Goal: Task Accomplishment & Management: Manage account settings

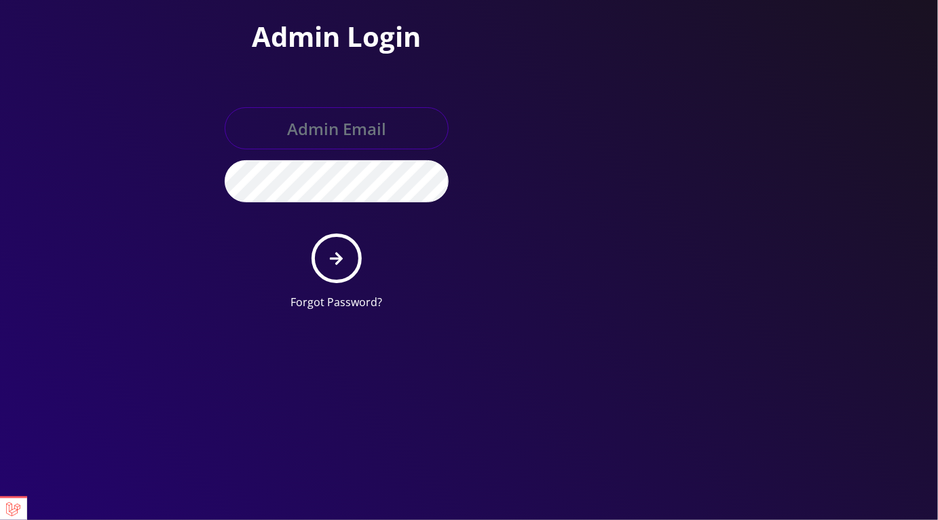
click at [351, 132] on input "text" at bounding box center [337, 128] width 224 height 42
type input "master@britex.pw"
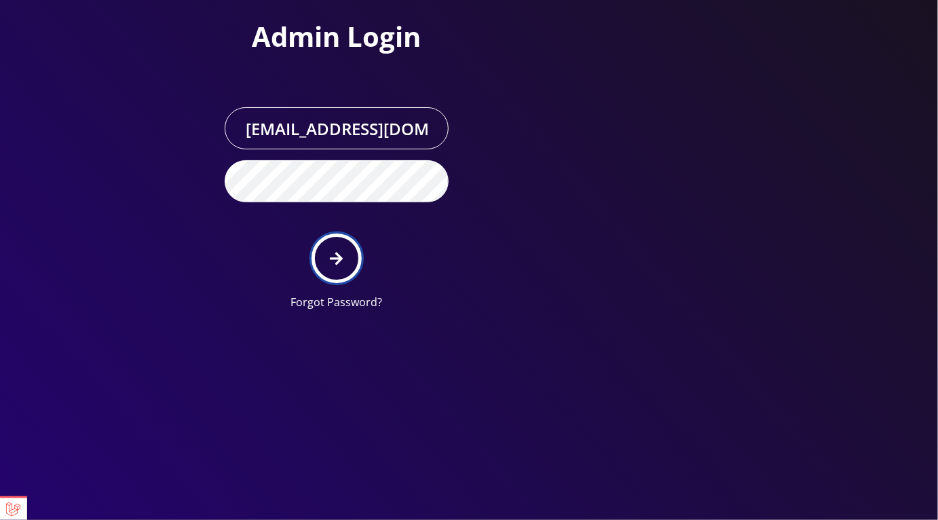
click at [345, 256] on button "submit" at bounding box center [336, 258] width 50 height 50
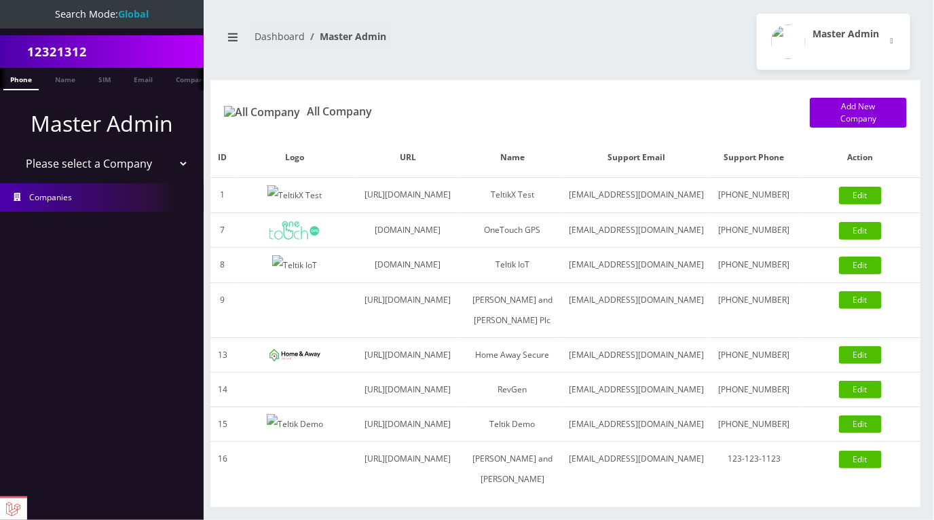
click at [93, 158] on select "Please select a Company TeltikX Test OneTouch GPS Teltik IoT Hale and Serrano P…" at bounding box center [102, 164] width 173 height 26
select select "1"
click at [16, 151] on select "Please select a Company TeltikX Test OneTouch GPS Teltik IoT Hale and Serrano P…" at bounding box center [102, 164] width 173 height 26
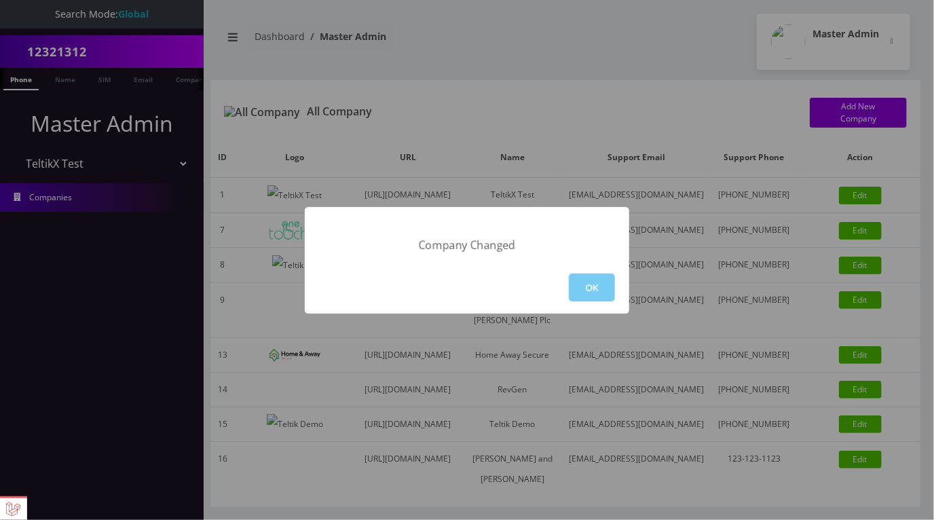
click at [592, 288] on button "OK" at bounding box center [592, 287] width 46 height 28
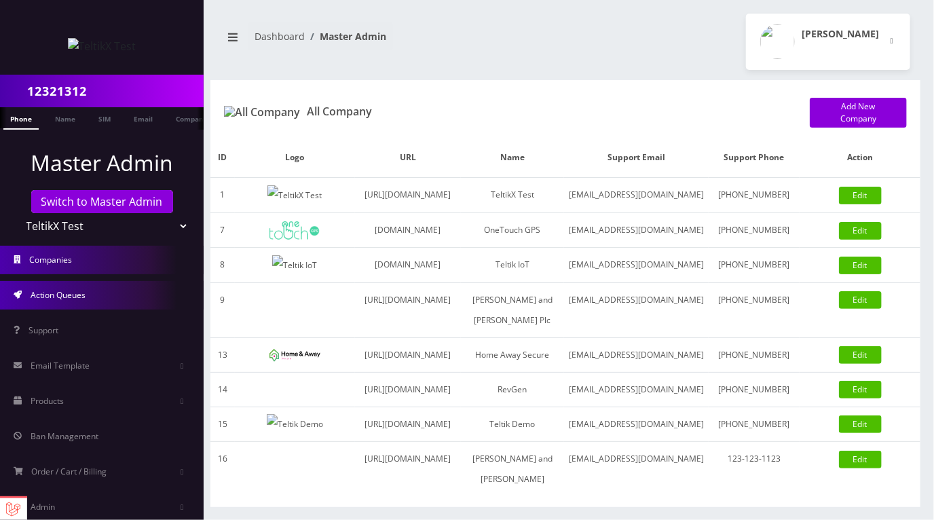
click at [90, 303] on link "Action Queues" at bounding box center [102, 295] width 204 height 28
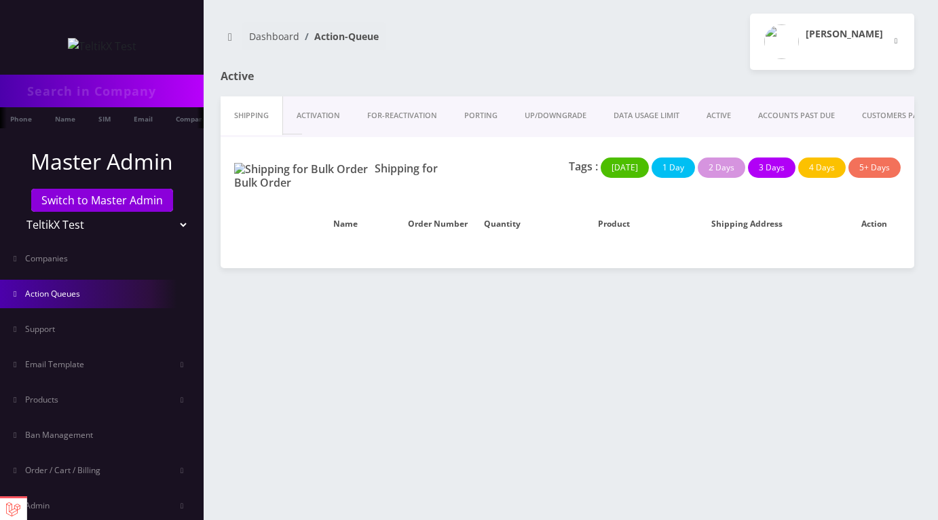
type input "12321312"
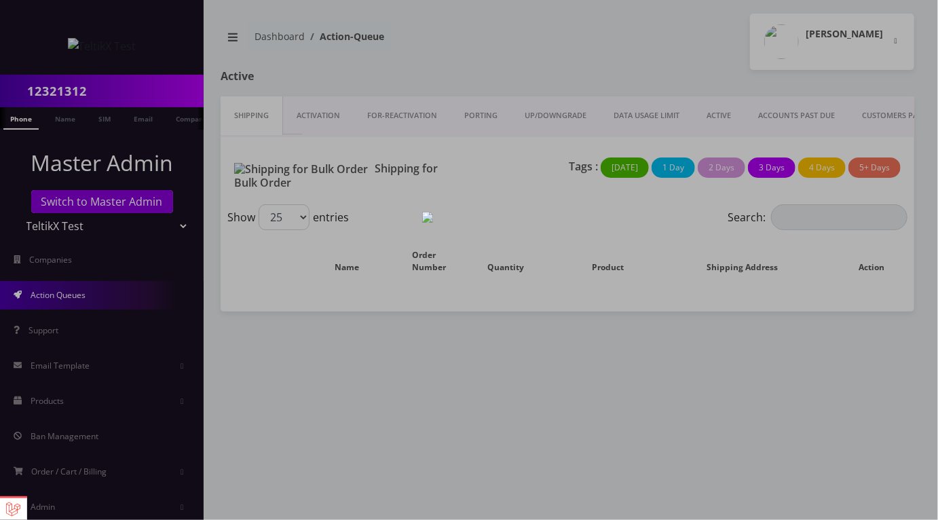
click at [557, 63] on div at bounding box center [469, 260] width 938 height 520
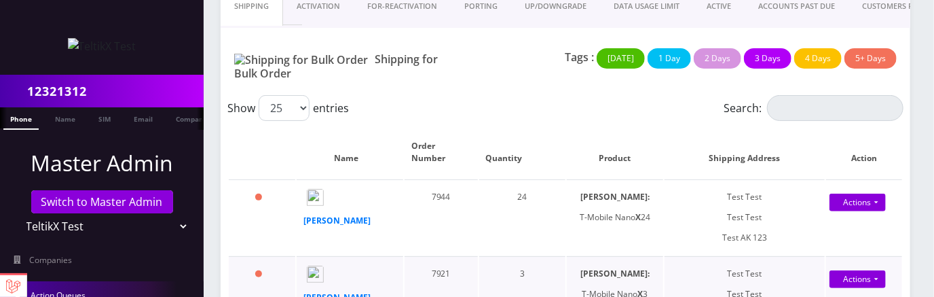
scroll to position [120, 0]
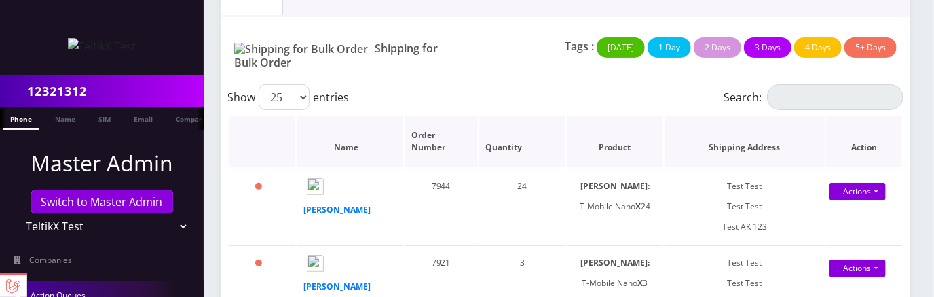
click at [286, 134] on th ": activate to sort column ascending" at bounding box center [262, 141] width 66 height 52
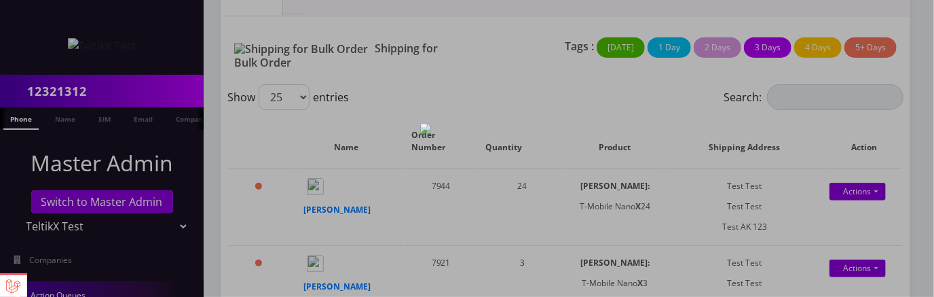
click at [288, 134] on div at bounding box center [467, 148] width 934 height 297
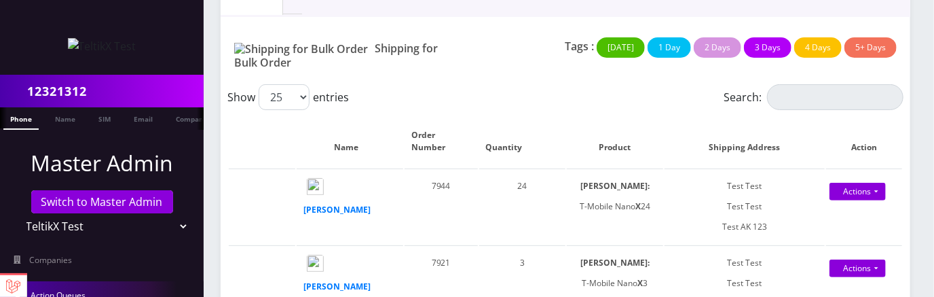
scroll to position [120, 0]
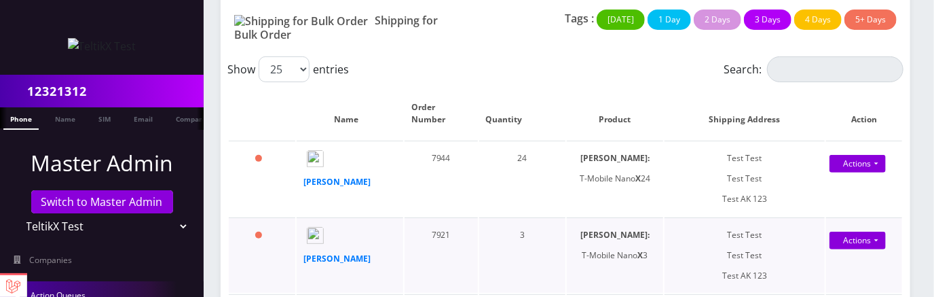
scroll to position [165, 0]
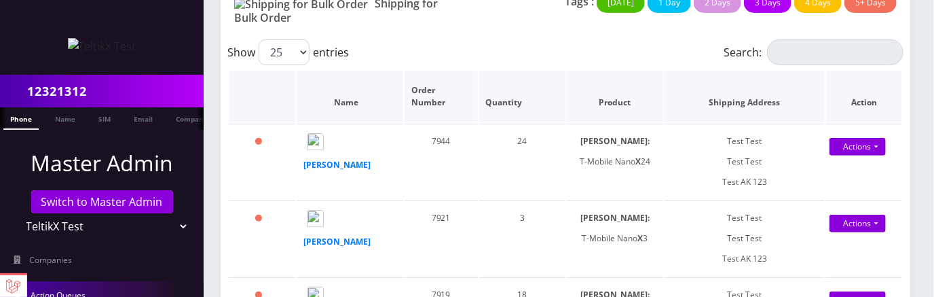
click at [289, 92] on th ": activate to sort column ascending" at bounding box center [262, 97] width 66 height 52
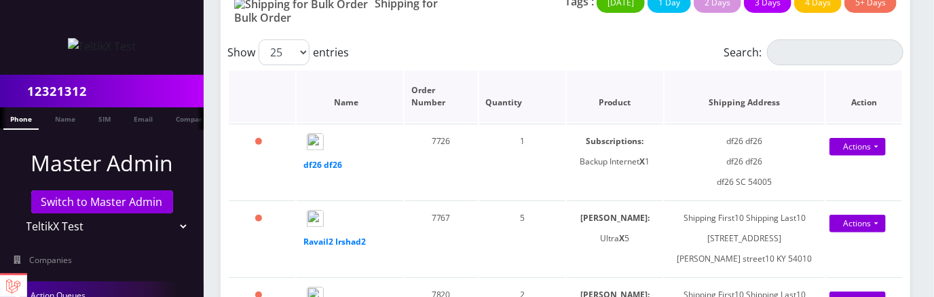
click at [289, 91] on th ": activate to sort column descending" at bounding box center [262, 97] width 66 height 52
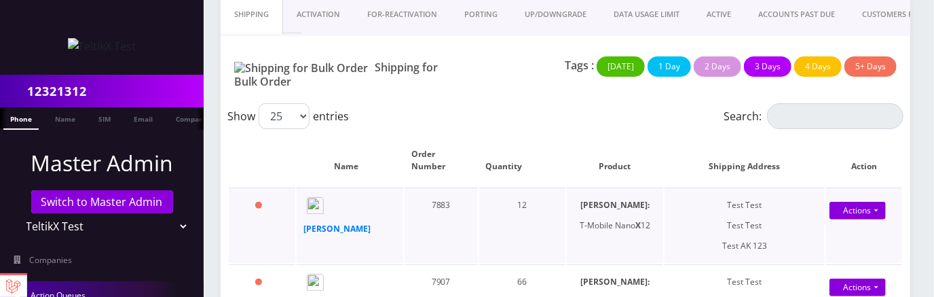
scroll to position [104, 0]
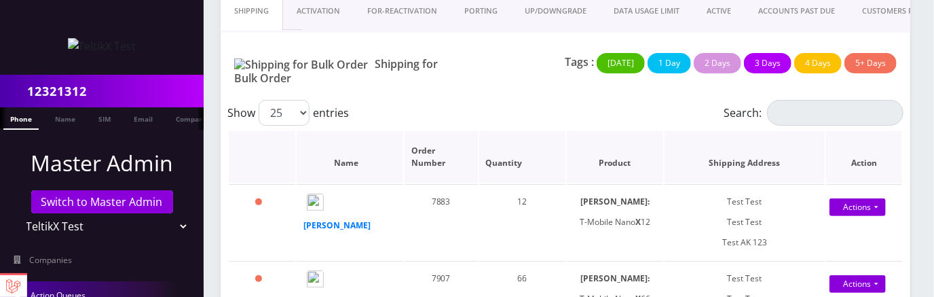
click at [288, 149] on th ": activate to sort column ascending" at bounding box center [262, 157] width 66 height 52
click at [286, 151] on th ": activate to sort column descending" at bounding box center [262, 157] width 66 height 52
click at [288, 155] on th ": activate to sort column ascending" at bounding box center [262, 157] width 66 height 52
click at [291, 145] on th ": activate to sort column descending" at bounding box center [262, 157] width 66 height 52
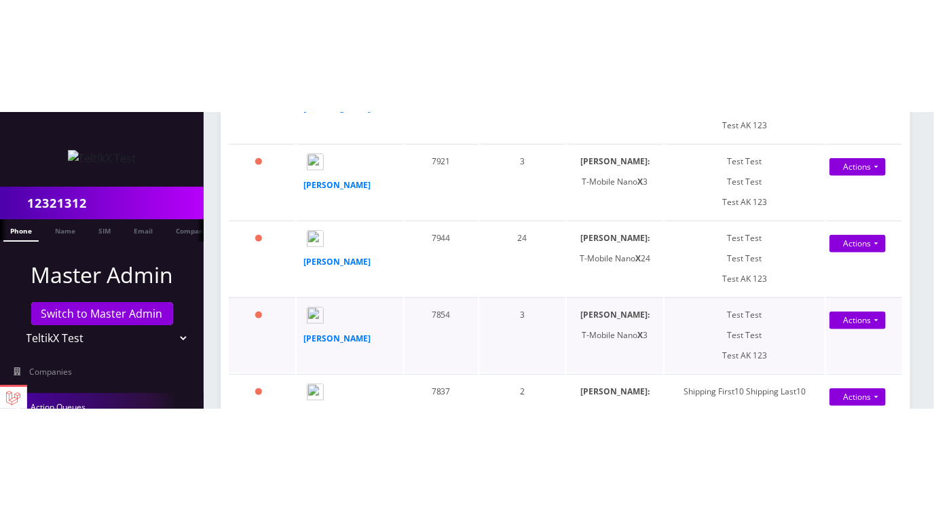
scroll to position [568, 0]
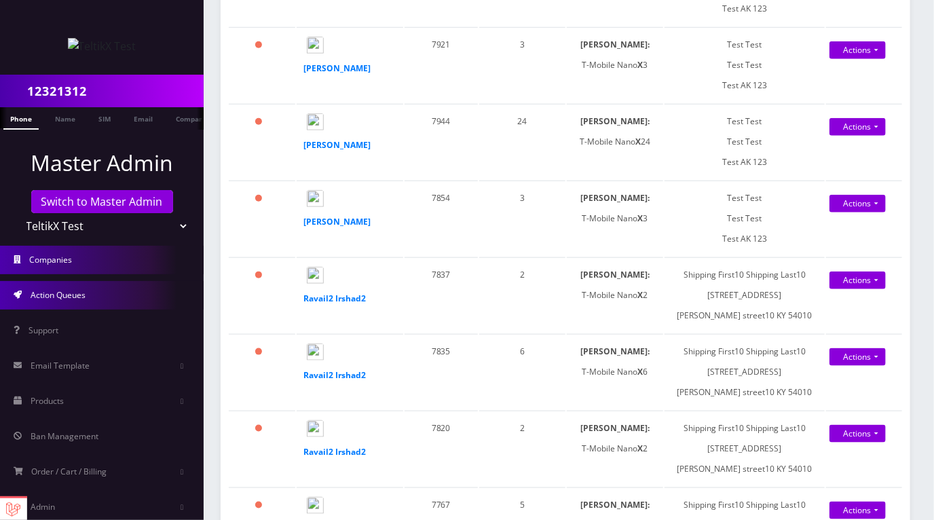
click at [53, 265] on span "Companies" at bounding box center [51, 260] width 43 height 12
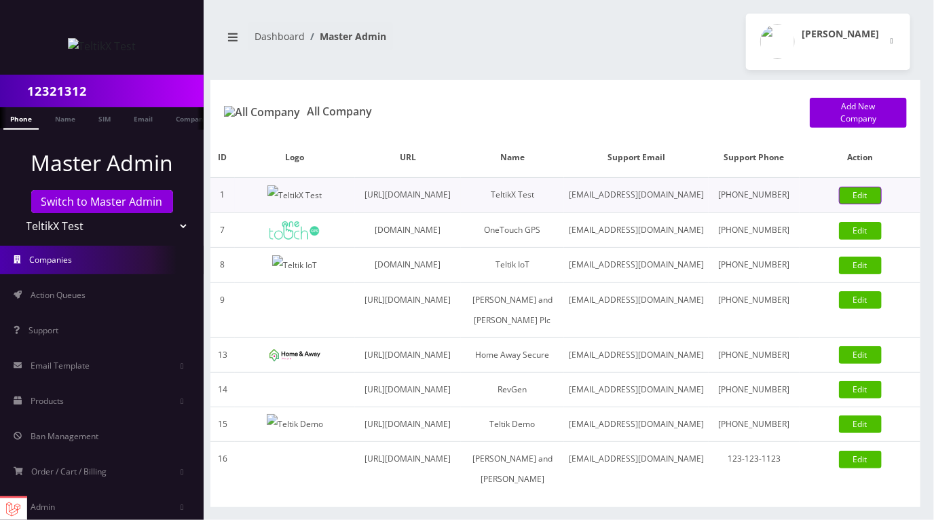
click at [867, 204] on link "Edit" at bounding box center [860, 196] width 43 height 18
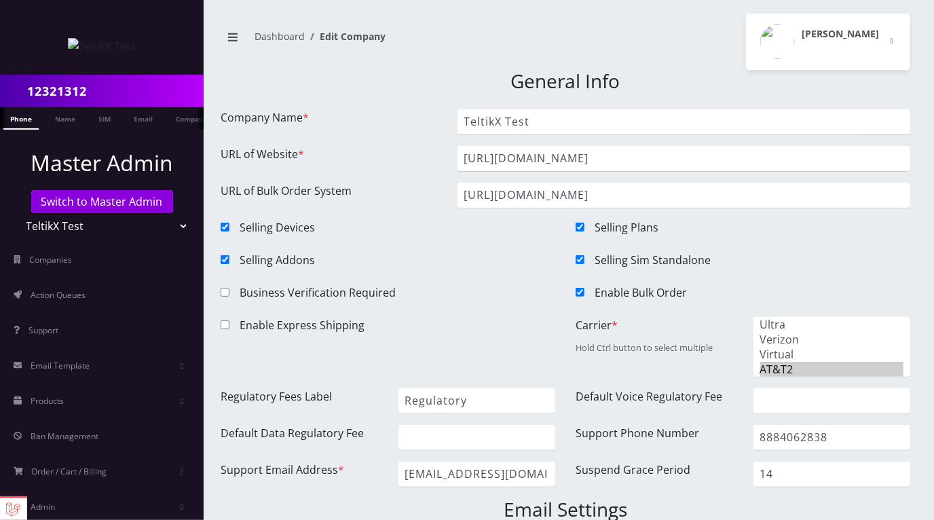
click at [577, 290] on input "Enable Bulk Order" at bounding box center [579, 292] width 9 height 9
checkbox input "false"
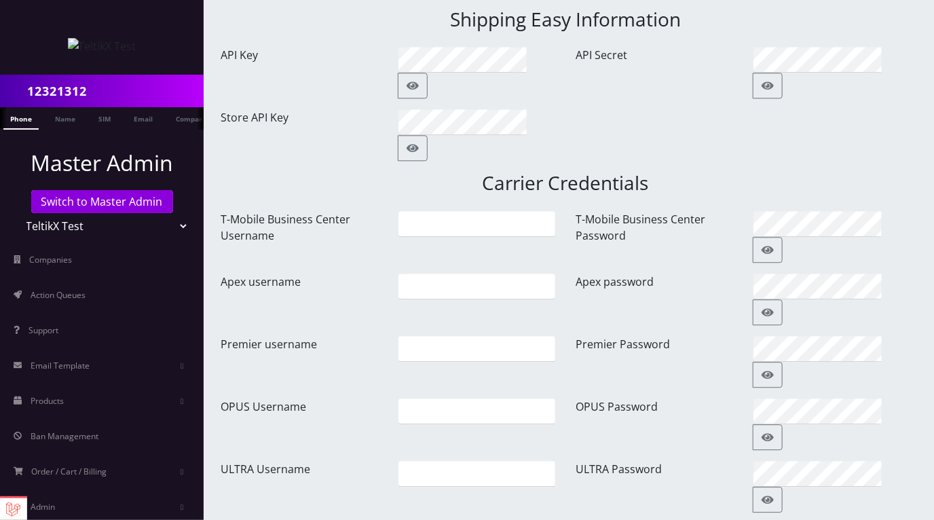
scroll to position [1844, 0]
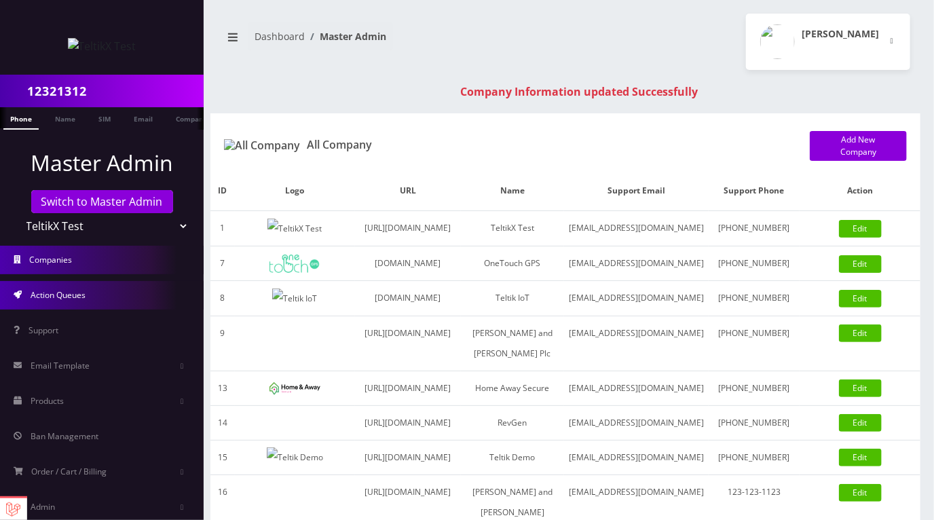
click at [90, 290] on link "Action Queues" at bounding box center [102, 295] width 204 height 28
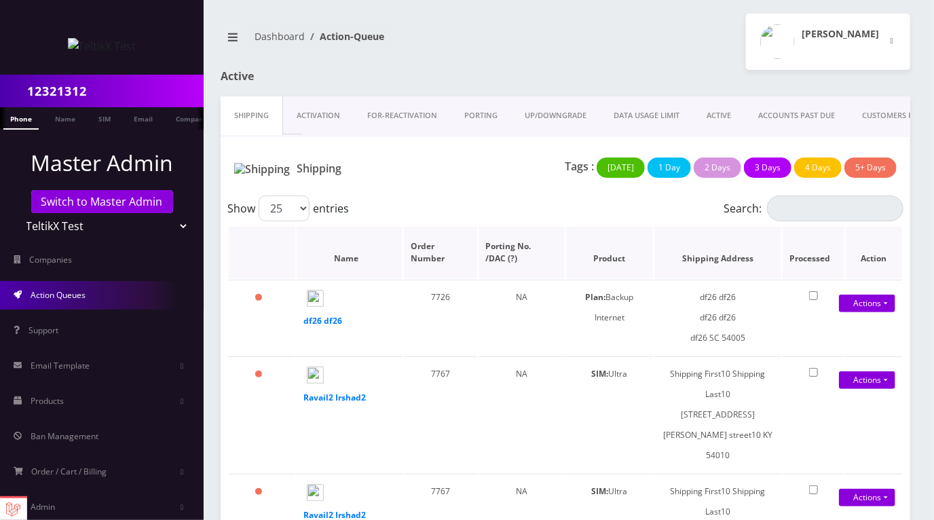
click at [288, 254] on th ": activate to sort column ascending" at bounding box center [262, 253] width 66 height 52
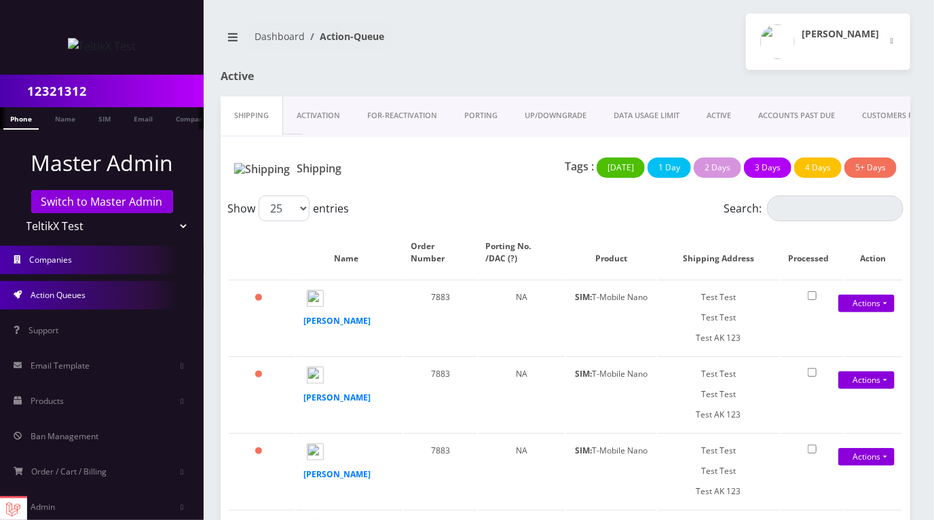
click at [64, 262] on span "Companies" at bounding box center [51, 260] width 43 height 12
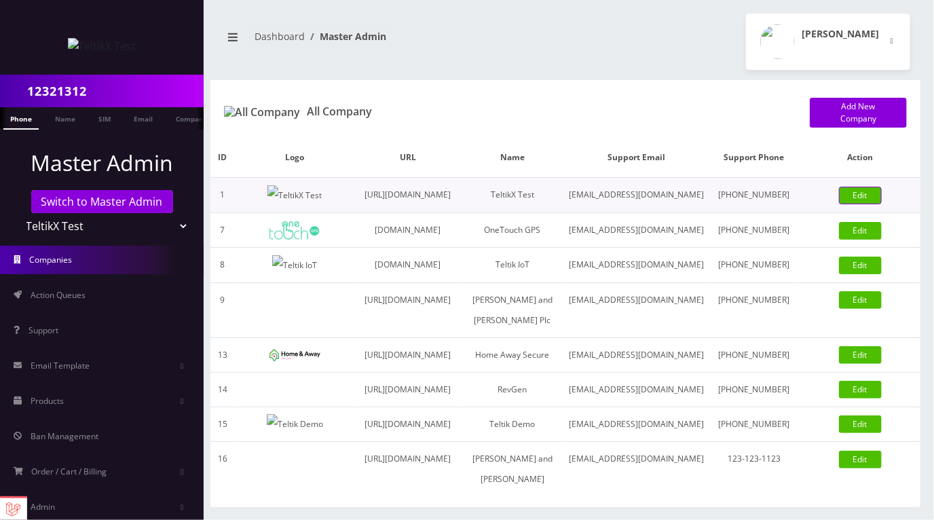
click at [857, 204] on link "Edit" at bounding box center [860, 196] width 43 height 18
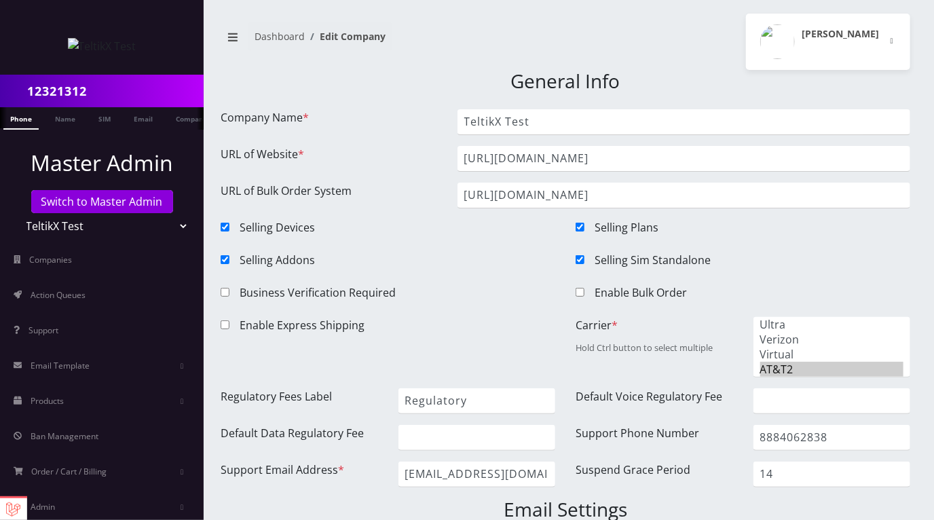
click at [579, 292] on input "Enable Bulk Order" at bounding box center [579, 292] width 9 height 9
checkbox input "true"
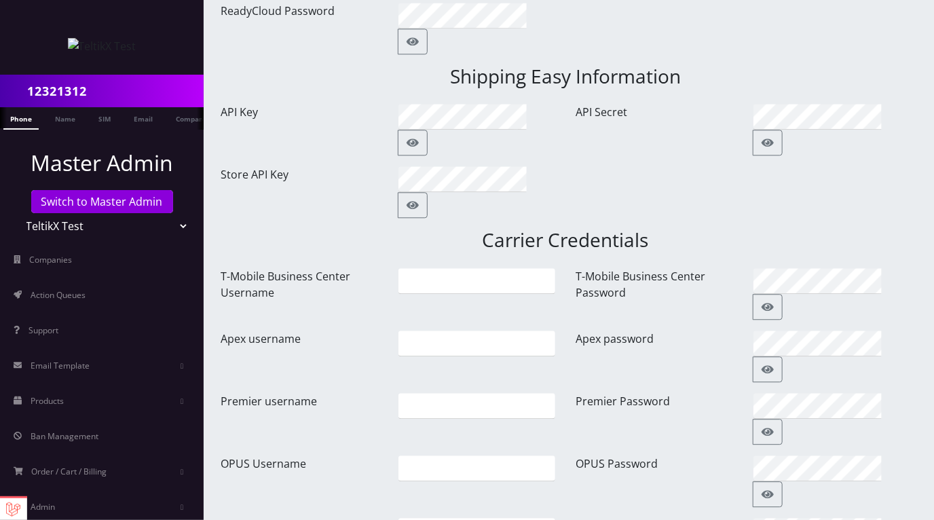
scroll to position [1844, 0]
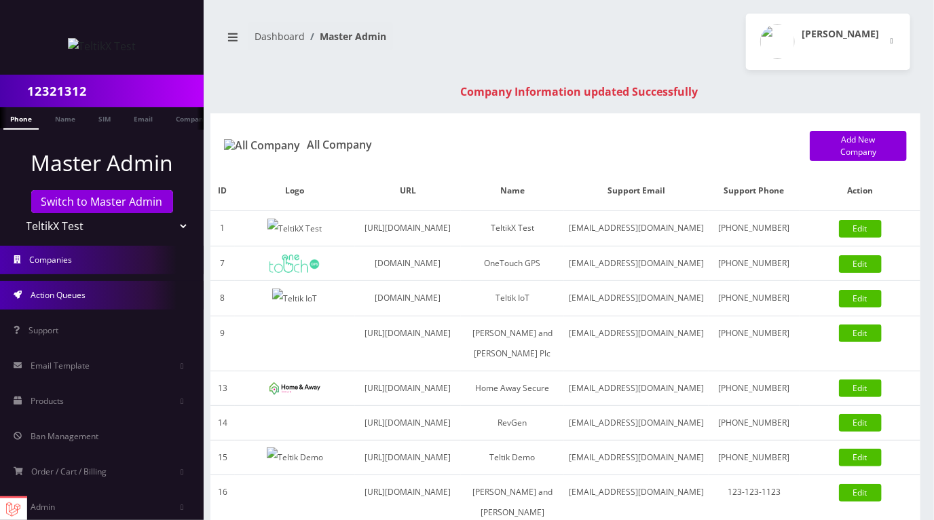
click at [65, 297] on span "Action Queues" at bounding box center [58, 295] width 55 height 12
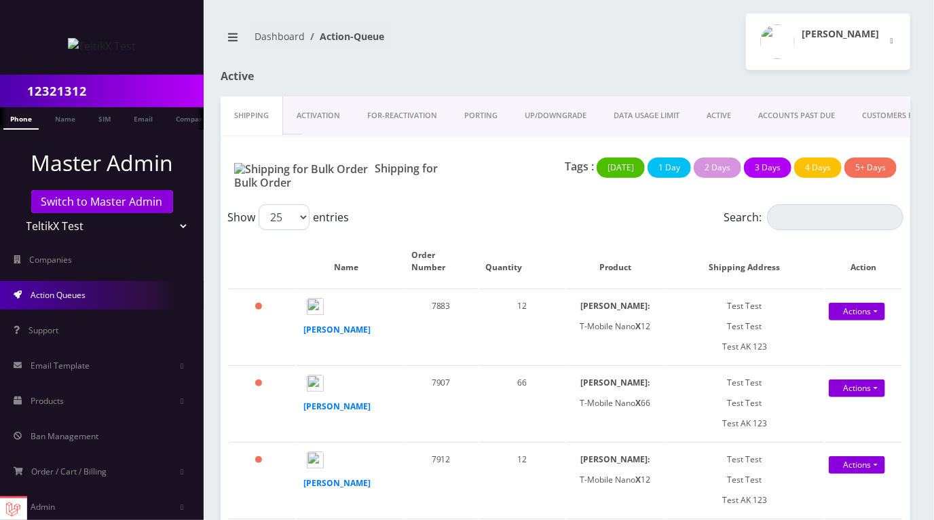
click at [328, 117] on link "Activation" at bounding box center [318, 115] width 71 height 39
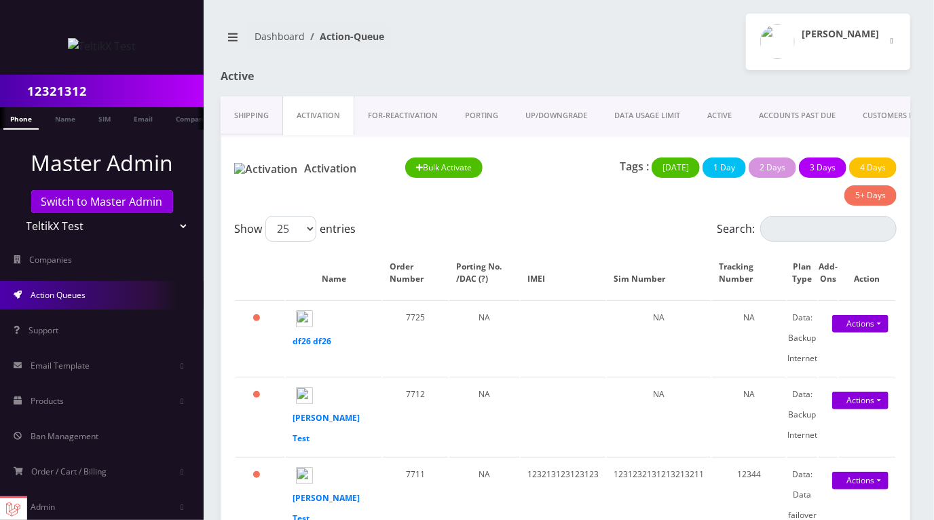
click at [625, 66] on div "[PERSON_NAME] Logout" at bounding box center [742, 42] width 355 height 56
